Goal: Task Accomplishment & Management: Use online tool/utility

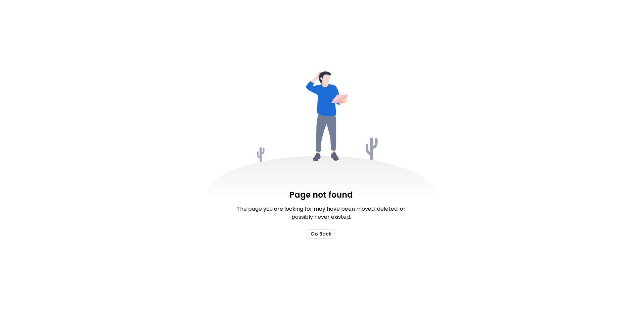
click at [321, 234] on button "Go Back" at bounding box center [320, 233] width 27 height 9
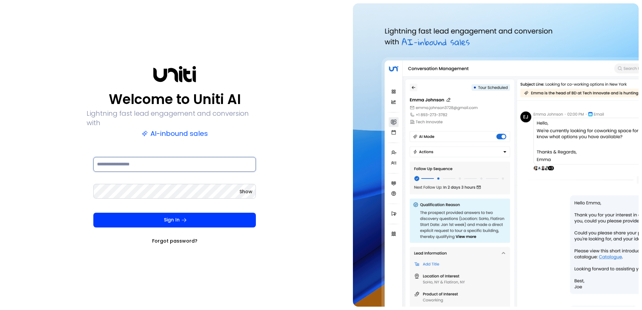
type input "**********"
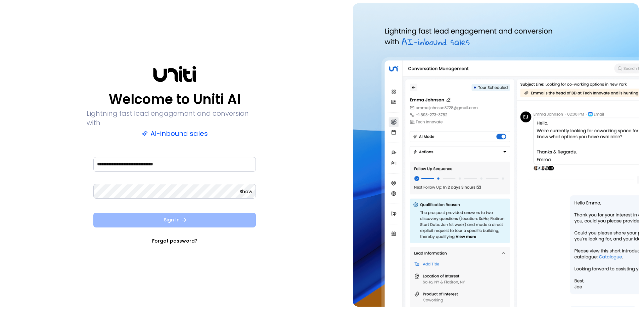
click at [180, 214] on button "Sign In" at bounding box center [174, 220] width 162 height 15
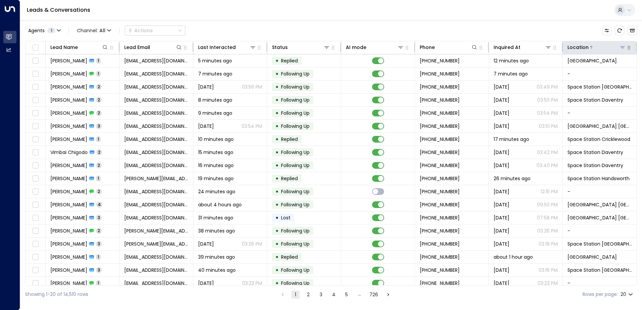
click at [619, 48] on icon at bounding box center [621, 47] width 5 height 5
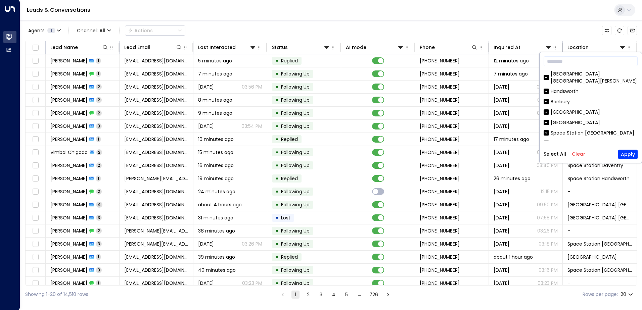
click at [576, 152] on button "Clear" at bounding box center [577, 153] width 13 height 5
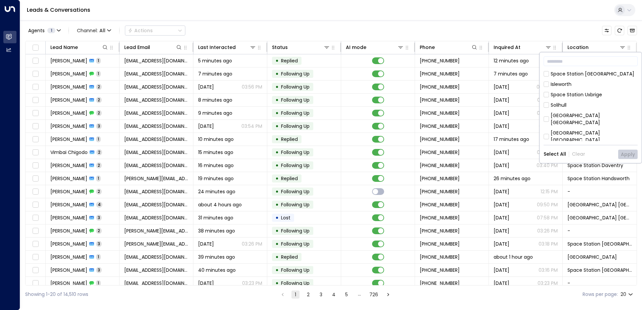
scroll to position [134, 0]
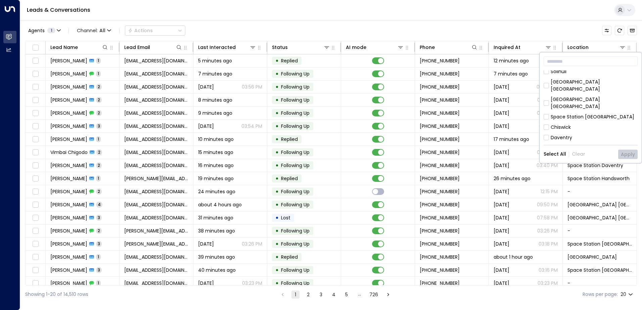
click at [566, 96] on div "[GEOGRAPHIC_DATA] [GEOGRAPHIC_DATA]" at bounding box center [593, 103] width 87 height 14
click at [629, 153] on button "Apply" at bounding box center [627, 154] width 19 height 9
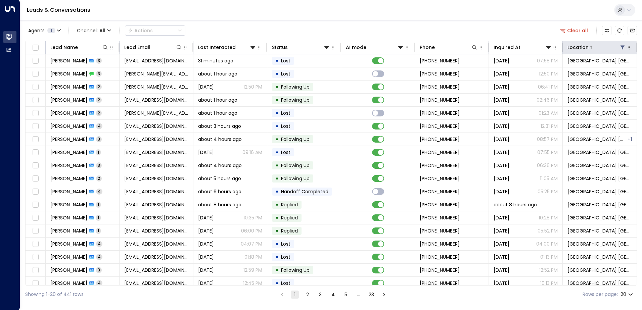
click at [616, 48] on div at bounding box center [606, 47] width 37 height 7
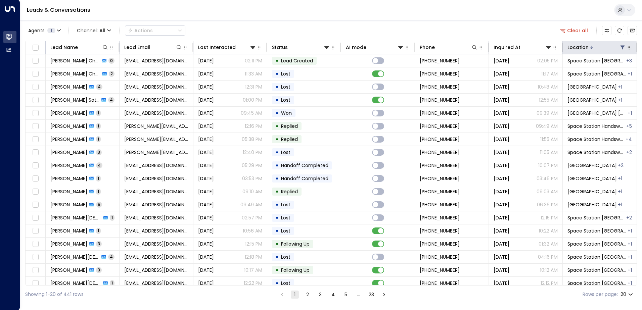
click at [620, 46] on icon at bounding box center [622, 48] width 4 height 4
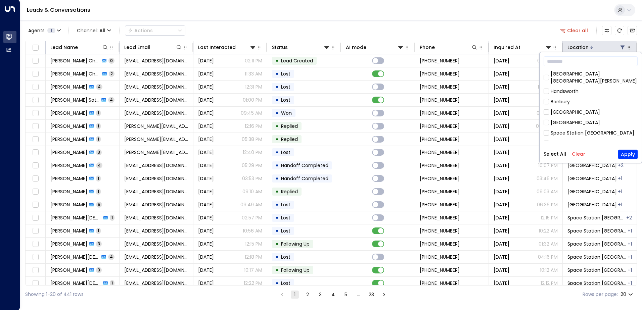
click at [607, 46] on div at bounding box center [606, 47] width 37 height 7
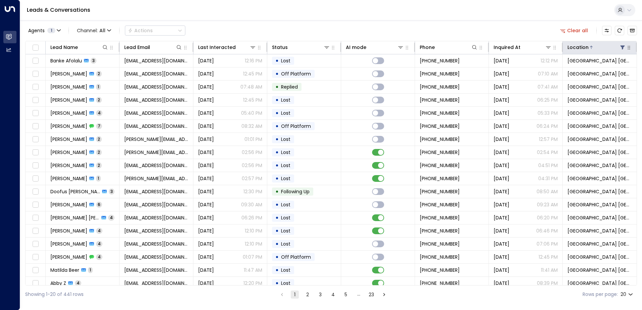
click at [620, 47] on icon at bounding box center [622, 48] width 4 height 4
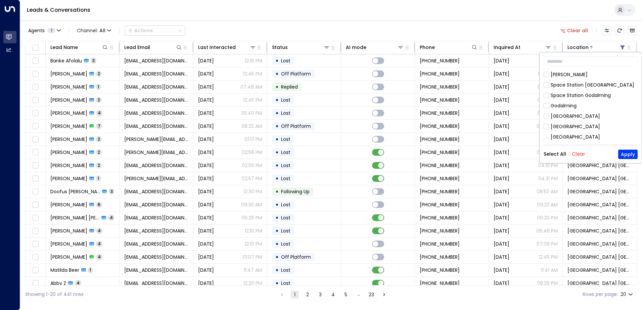
scroll to position [369, 0]
click at [556, 111] on div "[GEOGRAPHIC_DATA]" at bounding box center [574, 114] width 49 height 7
click at [547, 114] on div "[GEOGRAPHIC_DATA] [GEOGRAPHIC_DATA][PERSON_NAME] [GEOGRAPHIC_DATA] [GEOGRAPHIC_…" at bounding box center [590, 105] width 94 height 70
click at [631, 150] on button "Apply" at bounding box center [627, 154] width 19 height 9
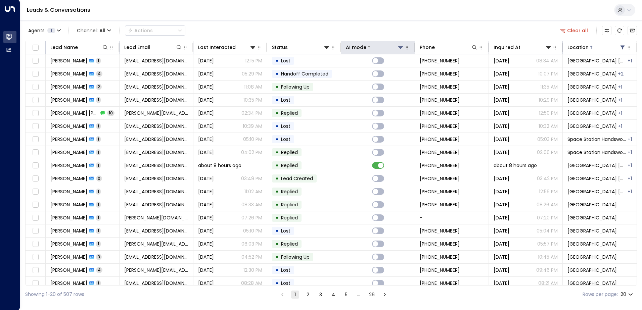
click at [398, 47] on icon at bounding box center [400, 47] width 5 height 5
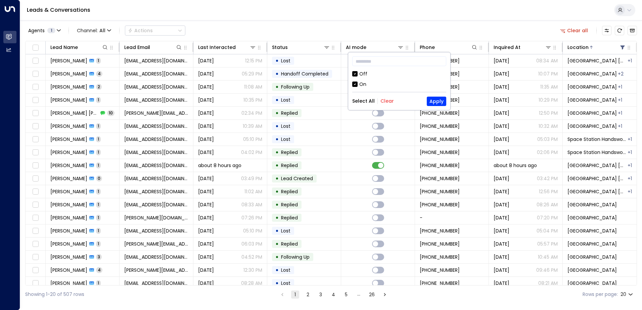
click at [357, 73] on div "Off" at bounding box center [399, 73] width 94 height 7
click at [428, 100] on button "Apply" at bounding box center [436, 101] width 19 height 9
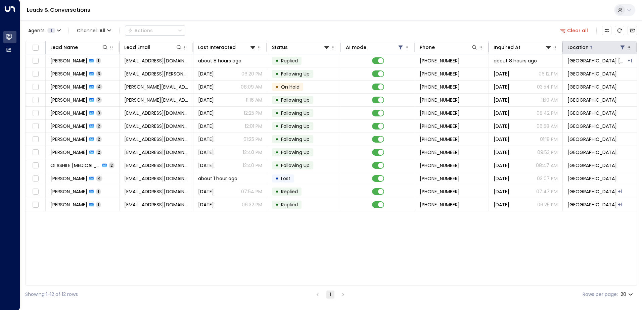
click at [618, 48] on div at bounding box center [606, 47] width 37 height 7
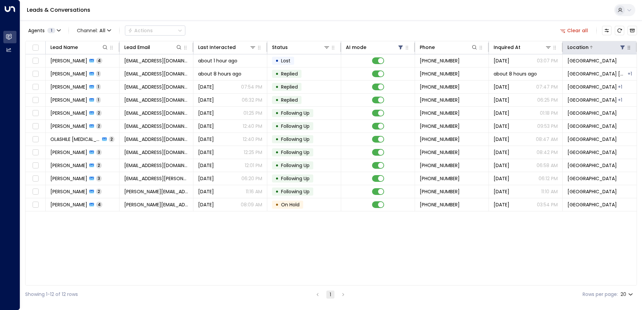
click at [592, 46] on div at bounding box center [606, 47] width 37 height 7
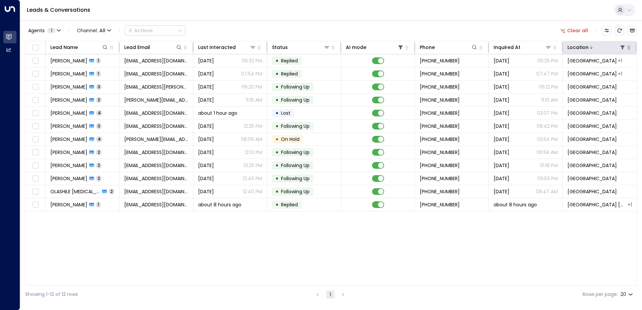
click at [622, 48] on icon at bounding box center [622, 48] width 4 height 4
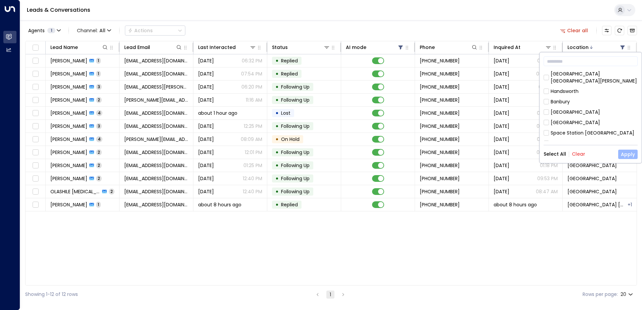
click at [619, 155] on button "Apply" at bounding box center [627, 154] width 19 height 9
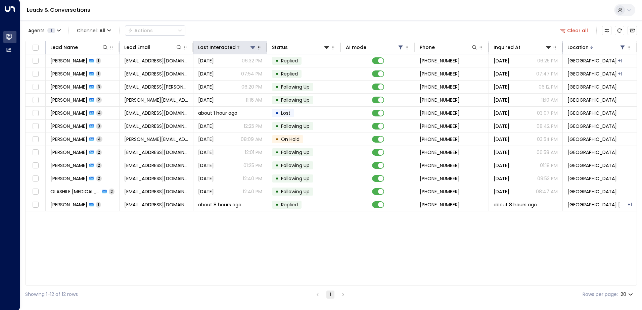
click at [232, 46] on div "Last Interacted" at bounding box center [217, 47] width 38 height 8
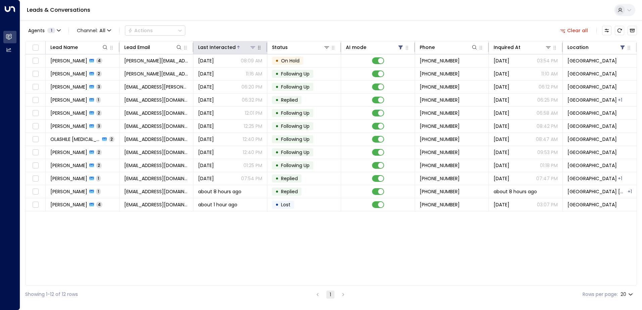
click at [236, 48] on icon at bounding box center [238, 47] width 4 height 4
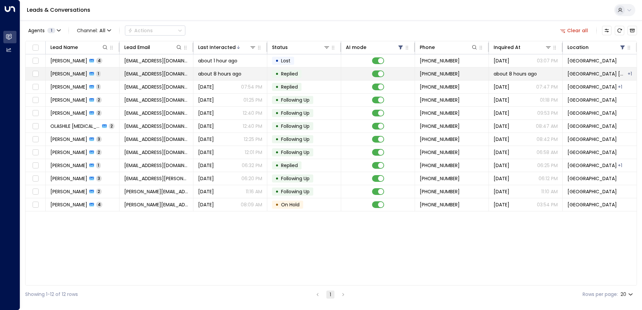
click at [210, 76] on span "about 8 hours ago" at bounding box center [219, 73] width 43 height 7
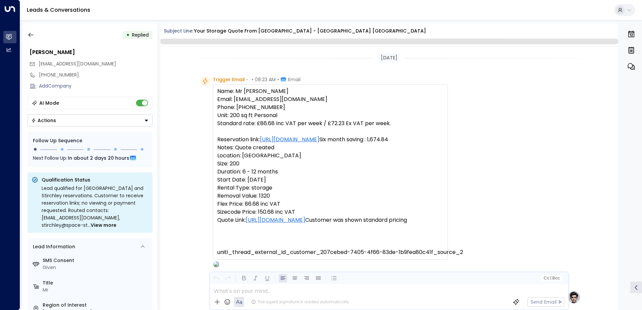
scroll to position [311, 0]
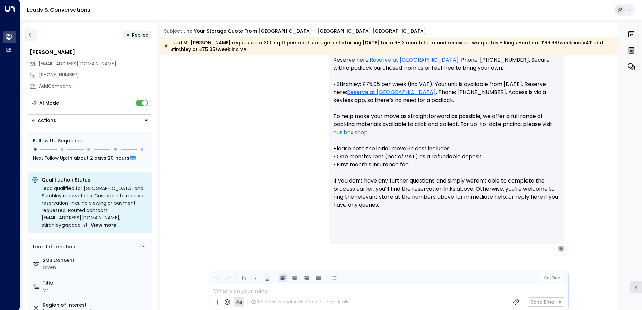
click at [30, 40] on button "button" at bounding box center [31, 35] width 12 height 12
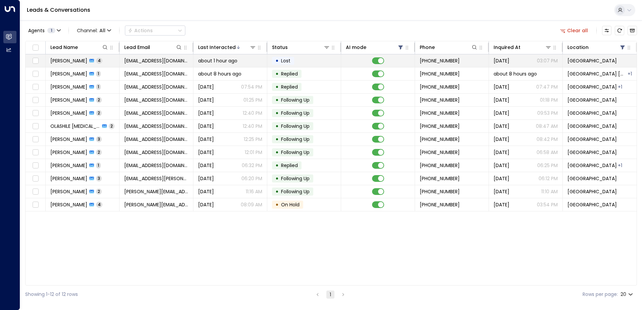
click at [200, 59] on span "about 1 hour ago" at bounding box center [217, 60] width 39 height 7
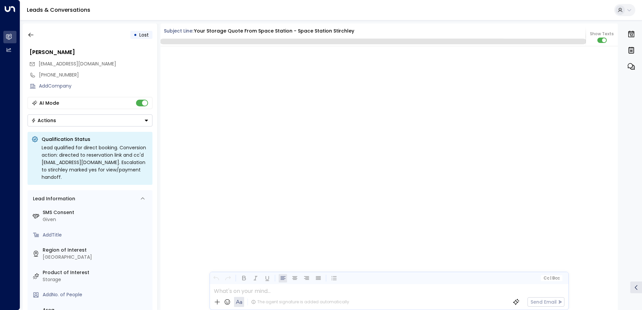
scroll to position [1323, 0]
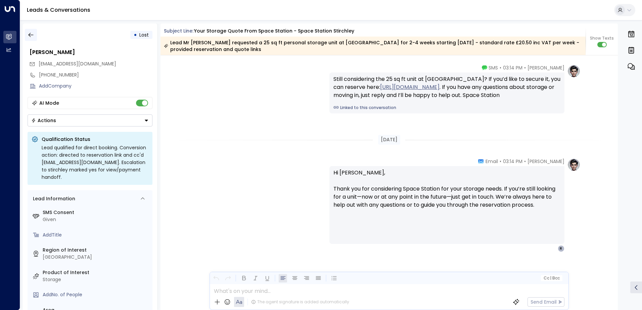
click at [32, 37] on icon "button" at bounding box center [31, 35] width 7 height 7
